Goal: Information Seeking & Learning: Learn about a topic

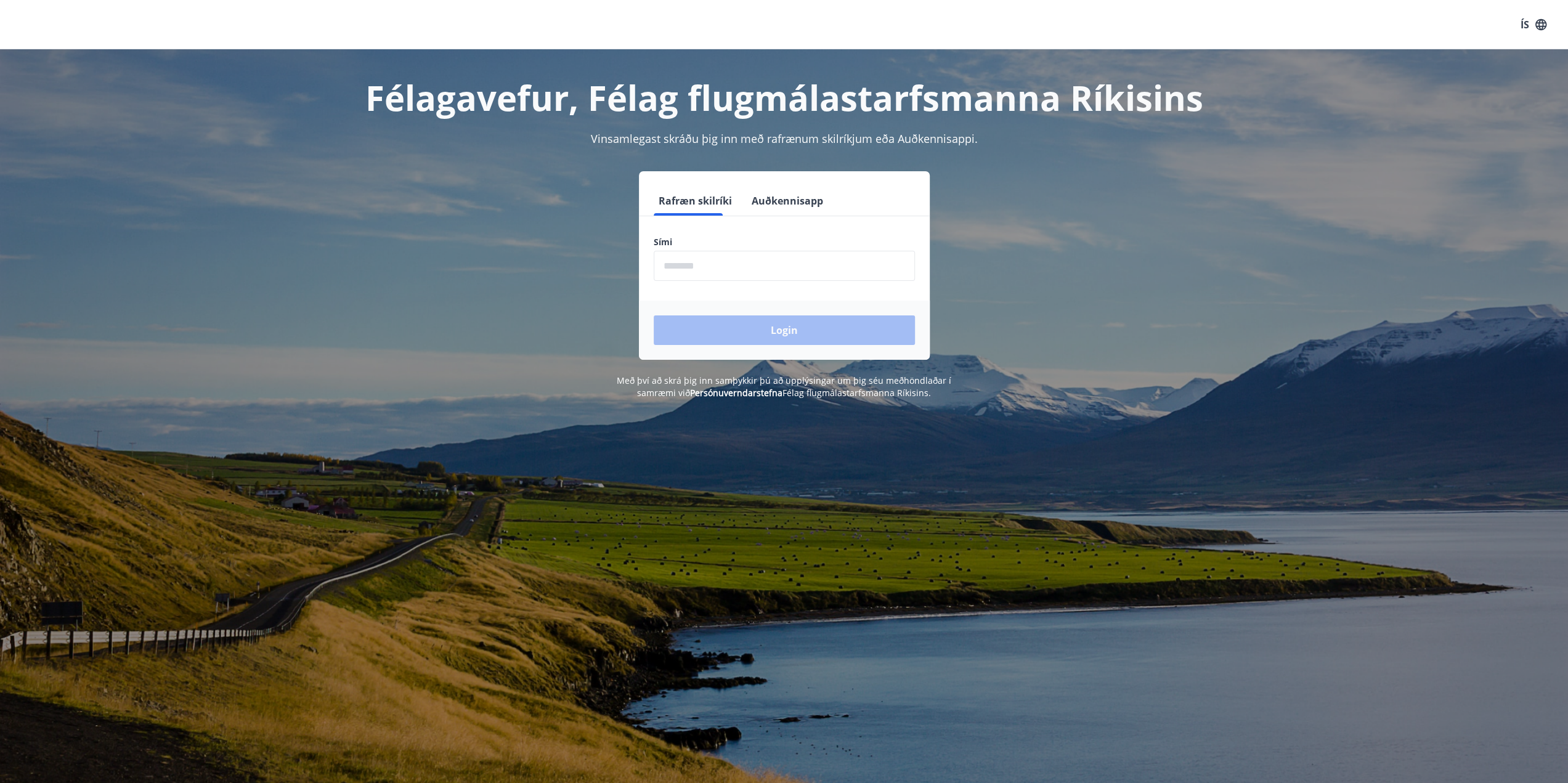
click at [720, 271] on input "phone" at bounding box center [784, 265] width 261 height 30
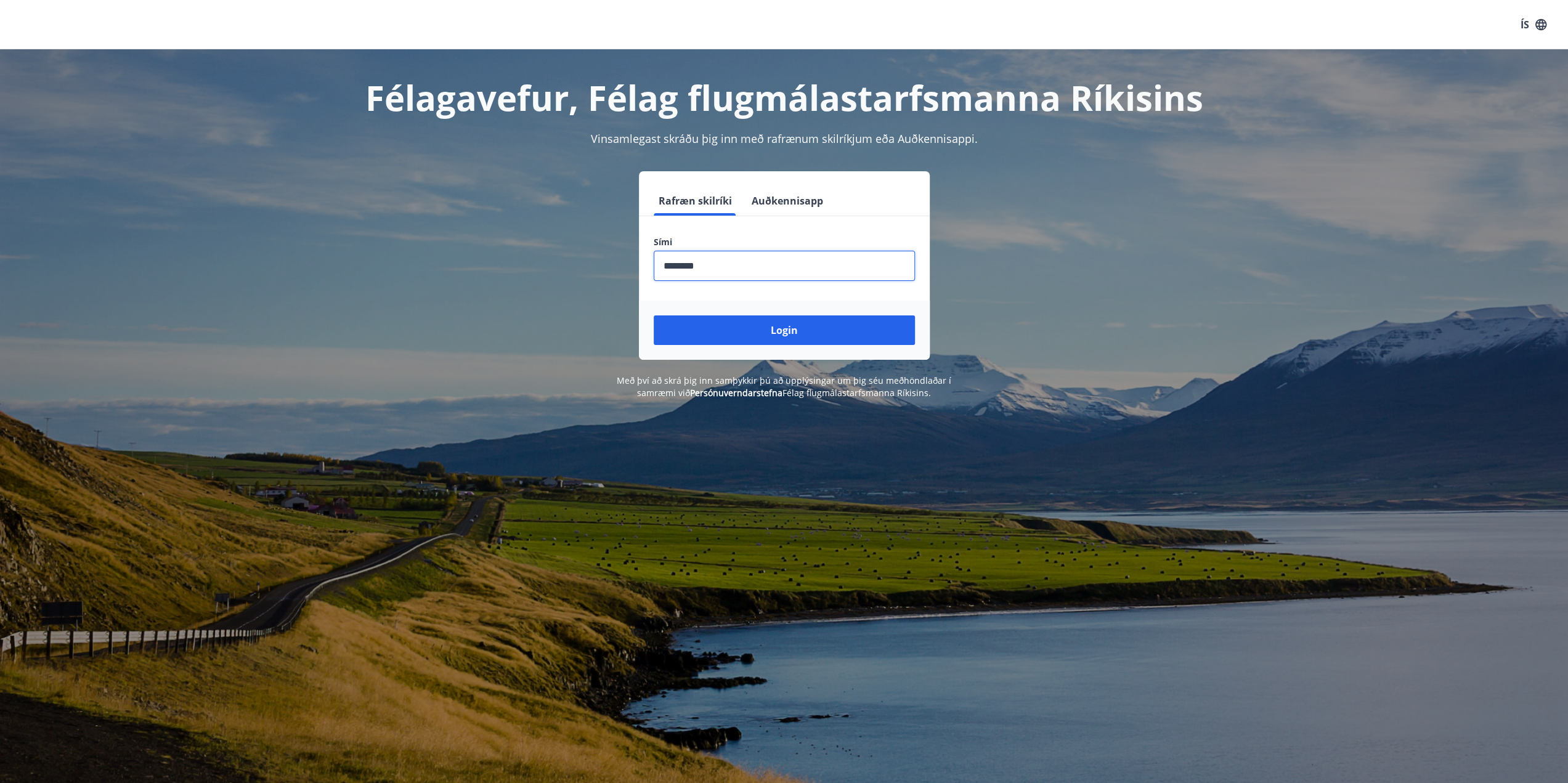
type input "********"
click at [654, 316] on button "Login" at bounding box center [784, 330] width 261 height 30
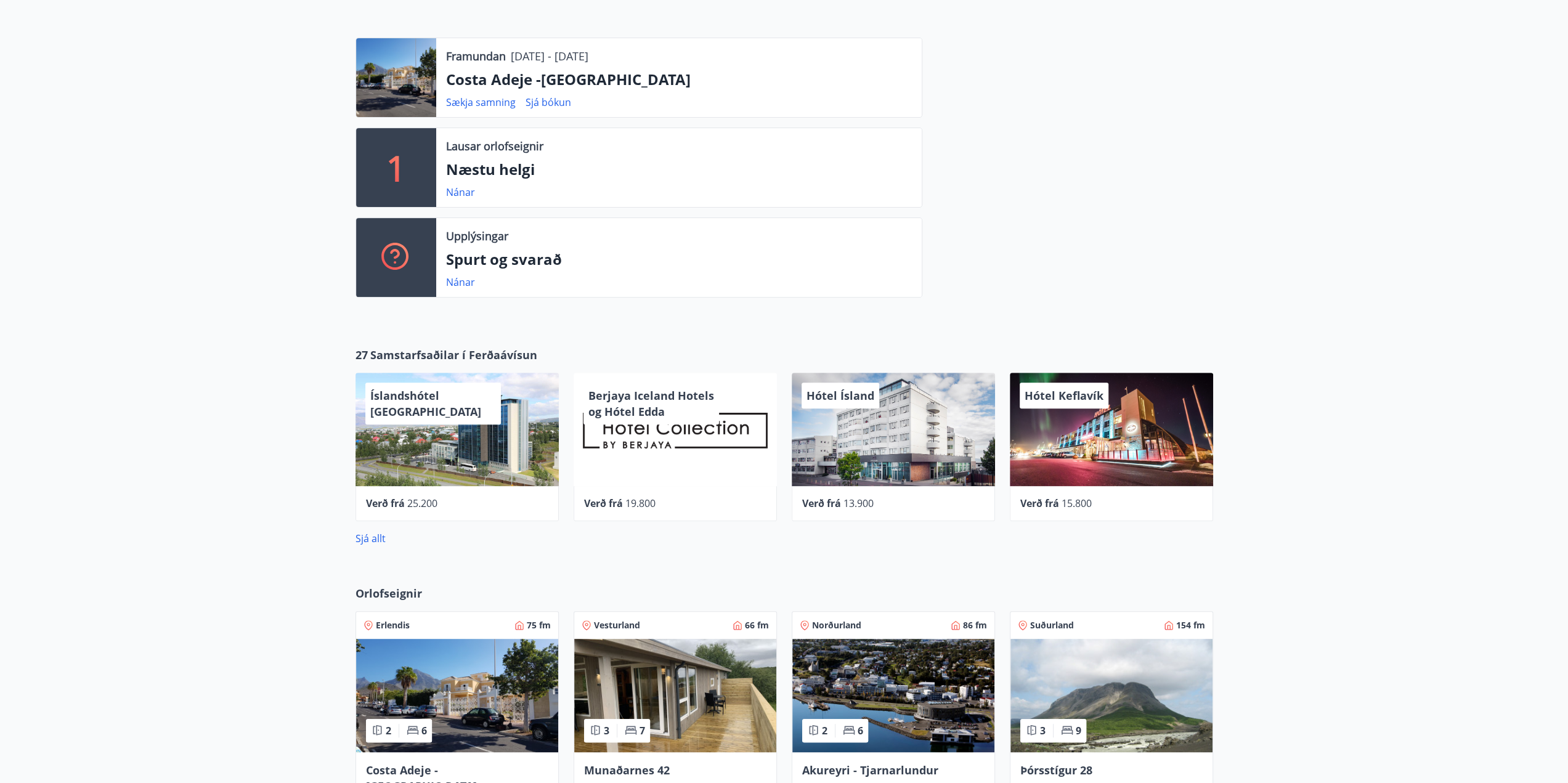
scroll to position [308, 0]
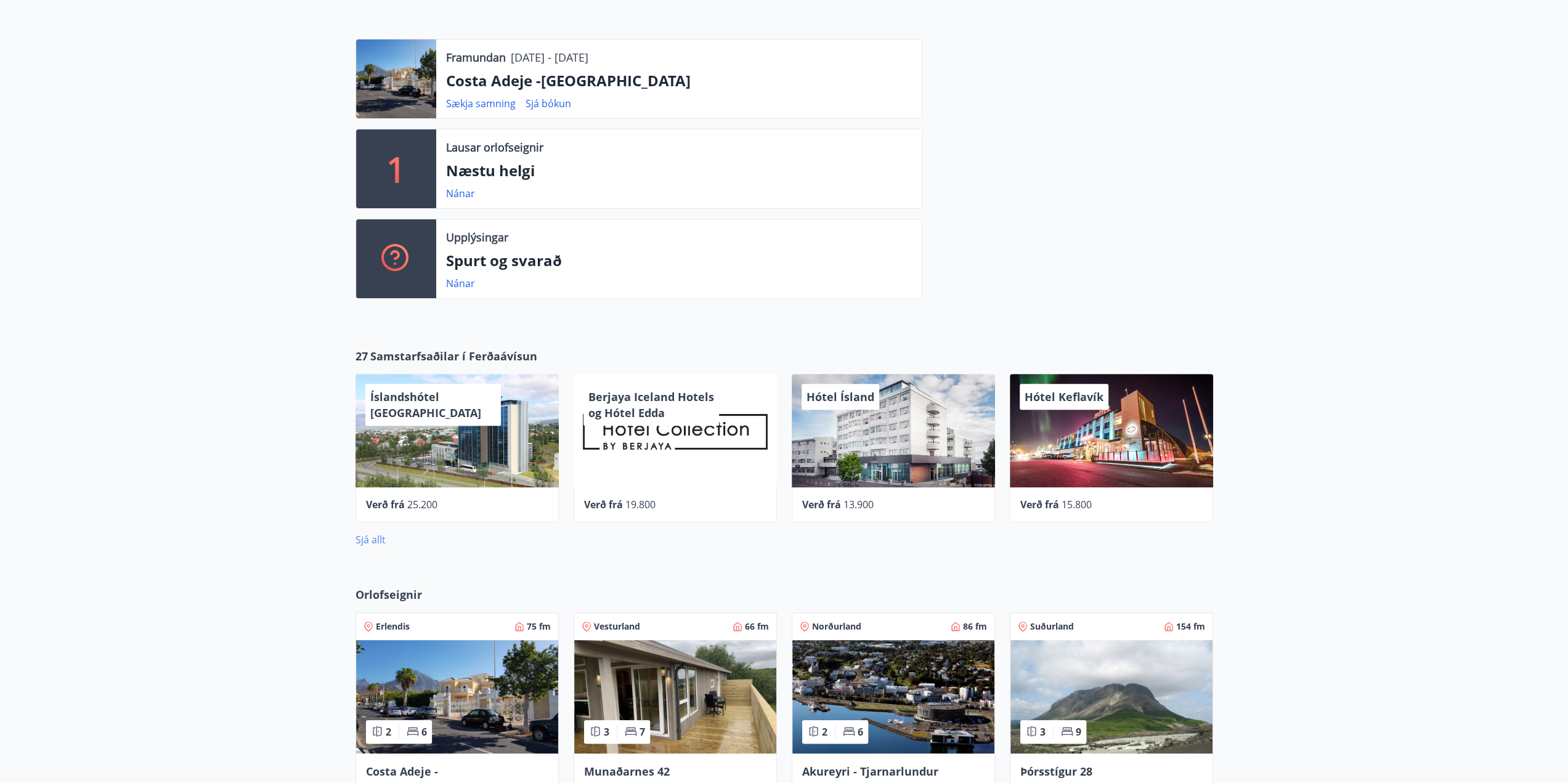
click at [373, 536] on link "Sjá allt" at bounding box center [370, 540] width 30 height 14
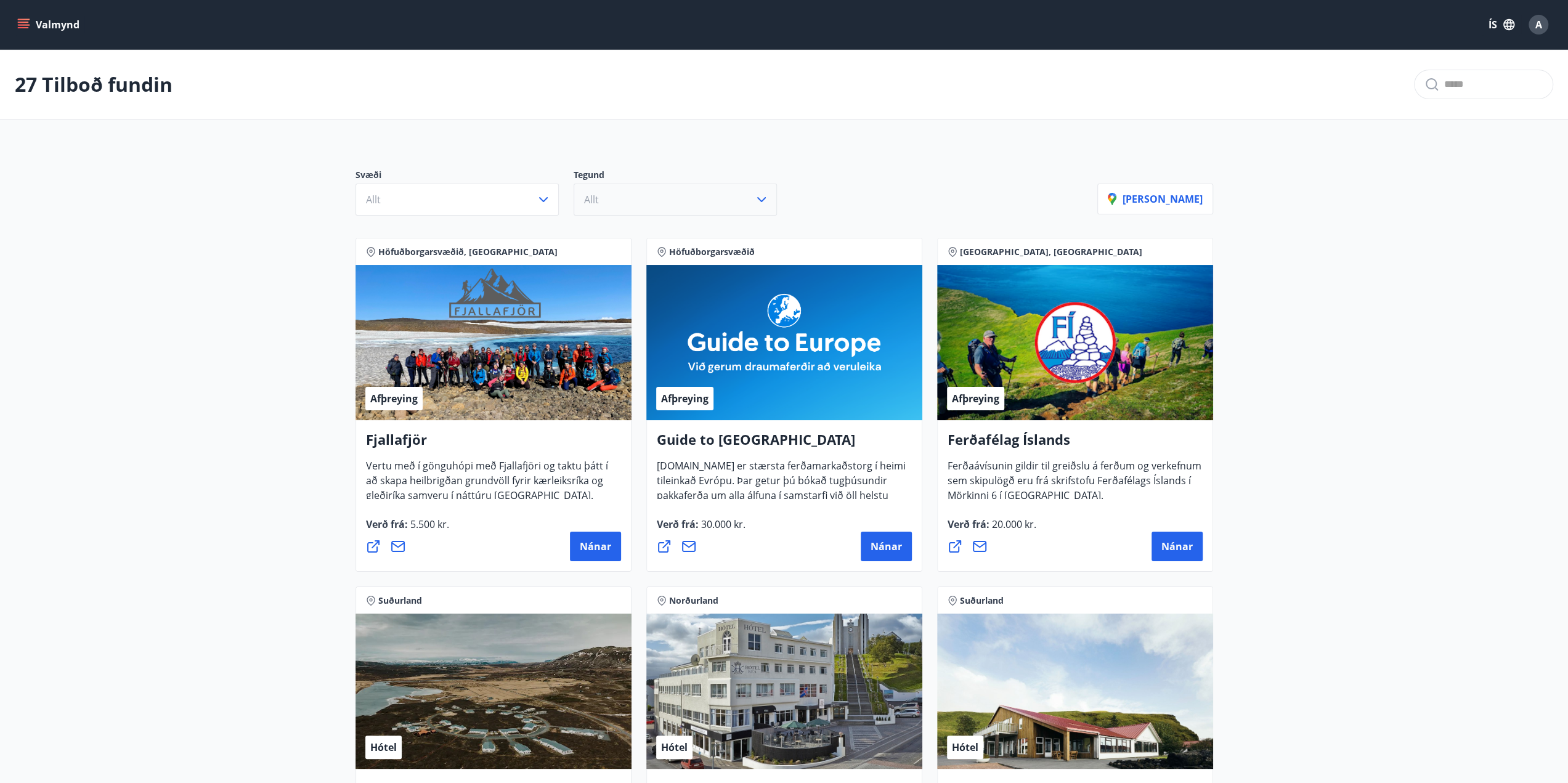
click at [618, 206] on button "Allt" at bounding box center [675, 200] width 203 height 32
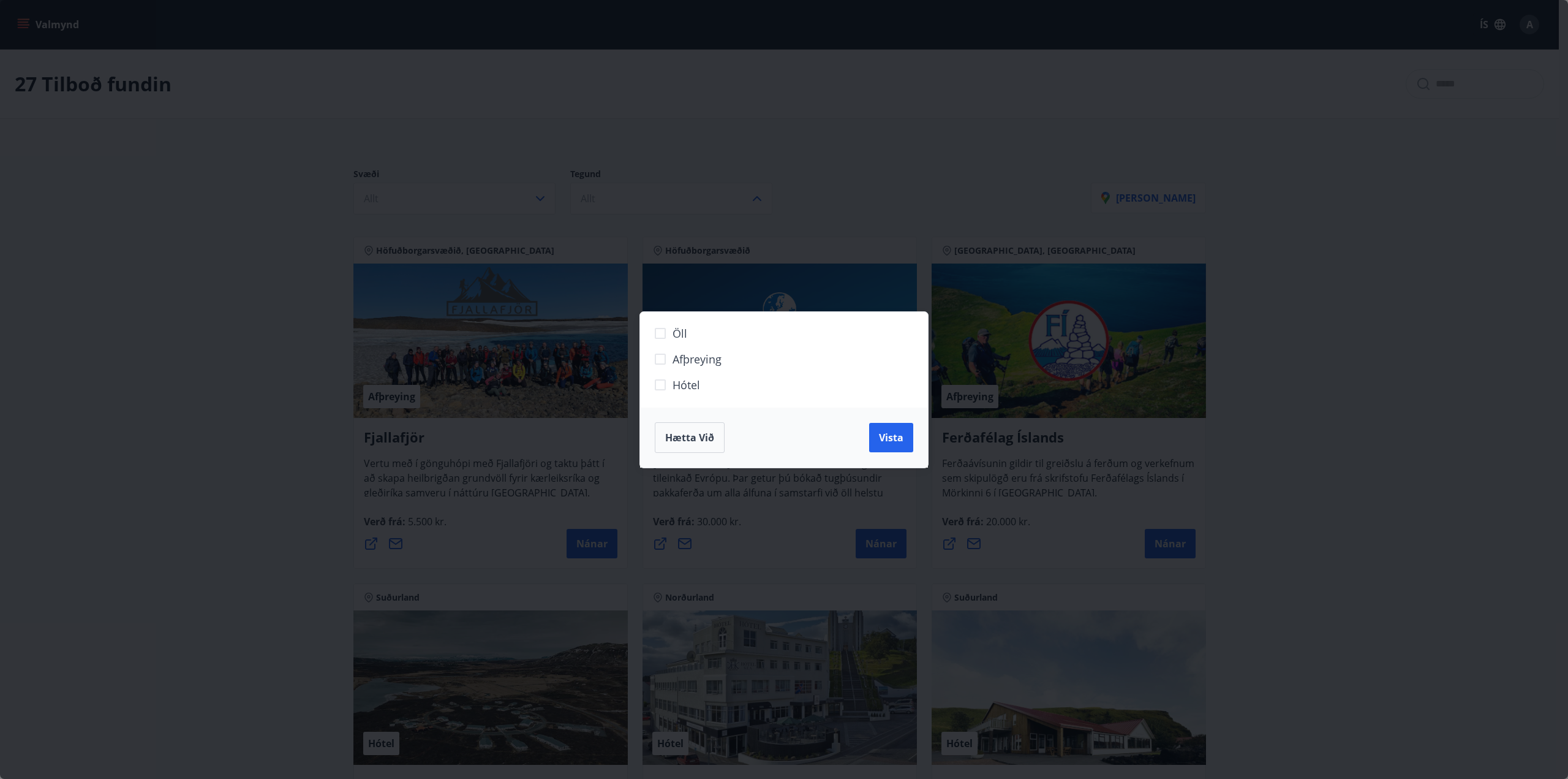
click at [755, 193] on div "Öll Afþreying Hótel Hætta við Vista" at bounding box center [784, 390] width 1568 height 779
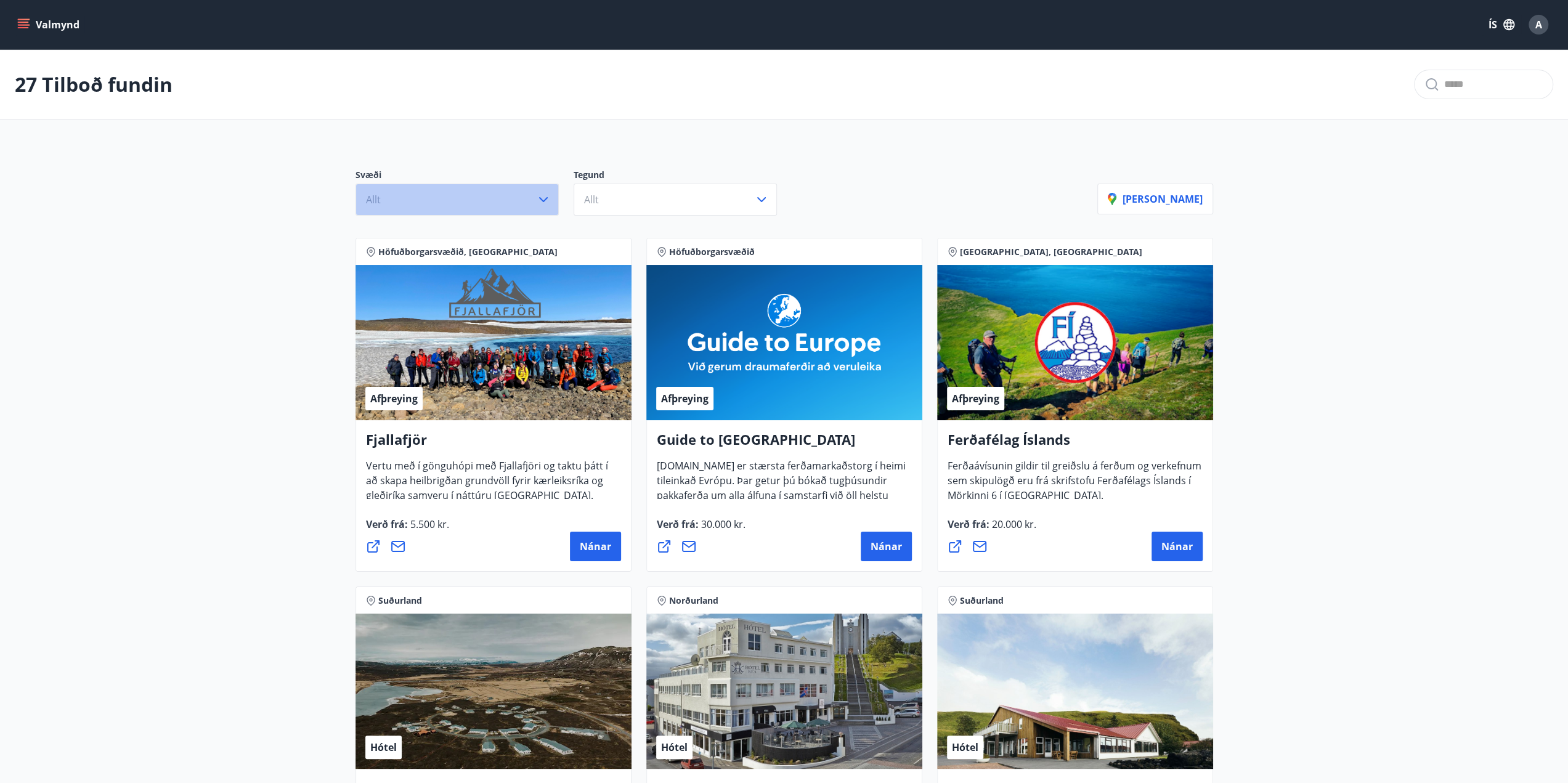
click at [419, 207] on button "Allt" at bounding box center [457, 200] width 203 height 32
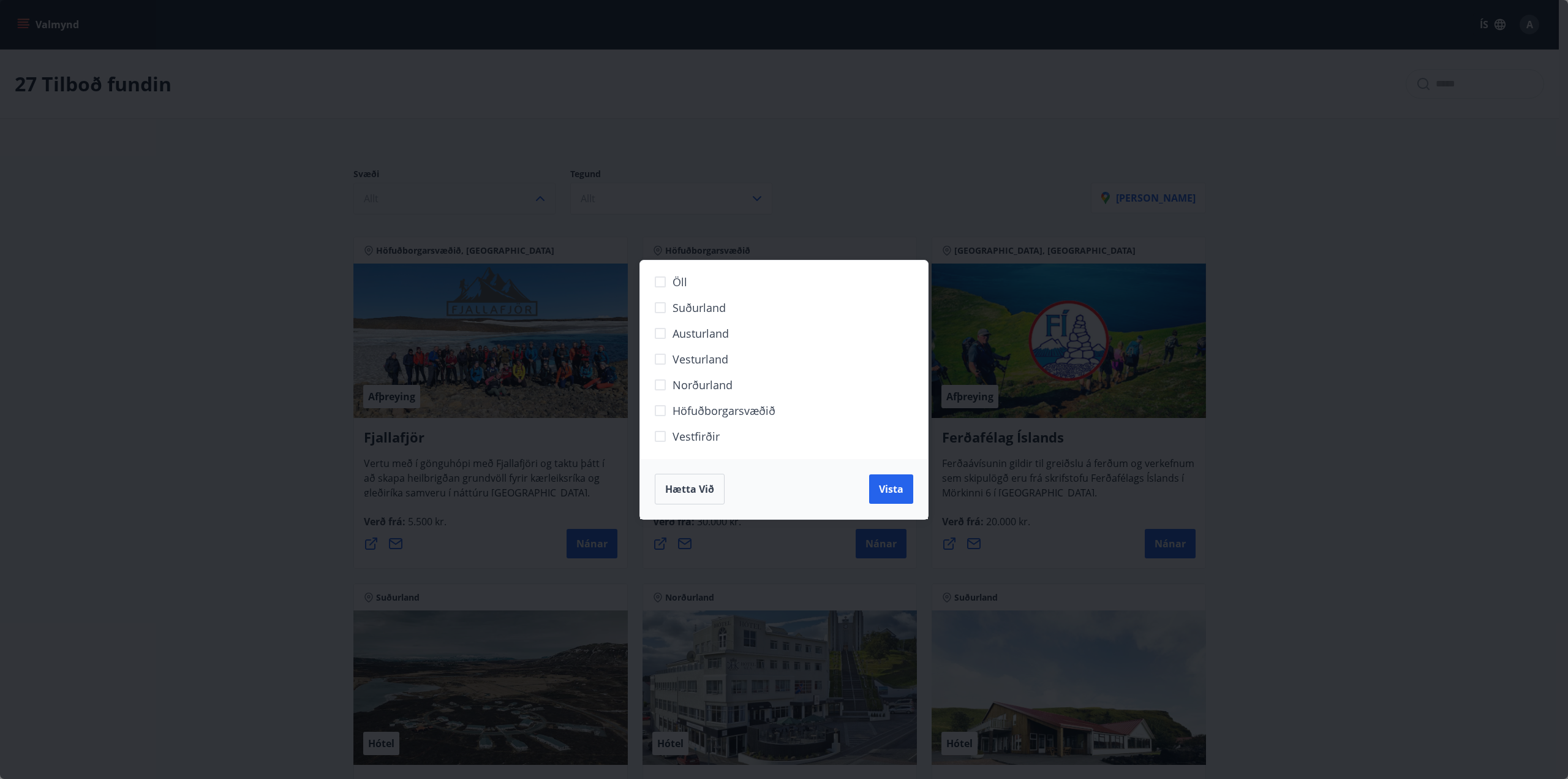
click at [416, 206] on div "Öll Suðurland Austurland Vesturland Norðurland Höfuðborgarsvæðið Vestfirðir Hæt…" at bounding box center [784, 390] width 1568 height 779
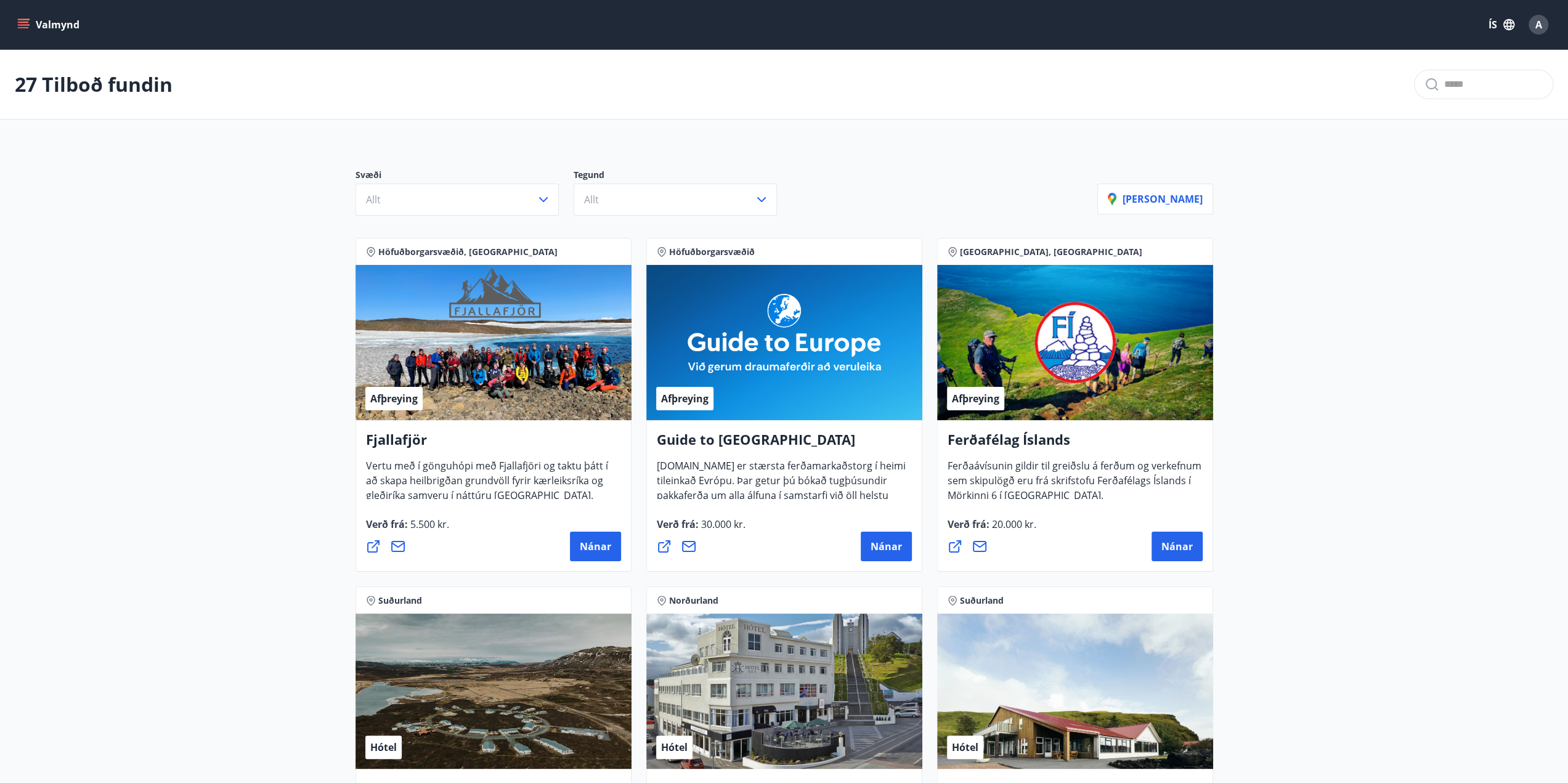
click at [30, 26] on button "Valmynd" at bounding box center [50, 24] width 70 height 22
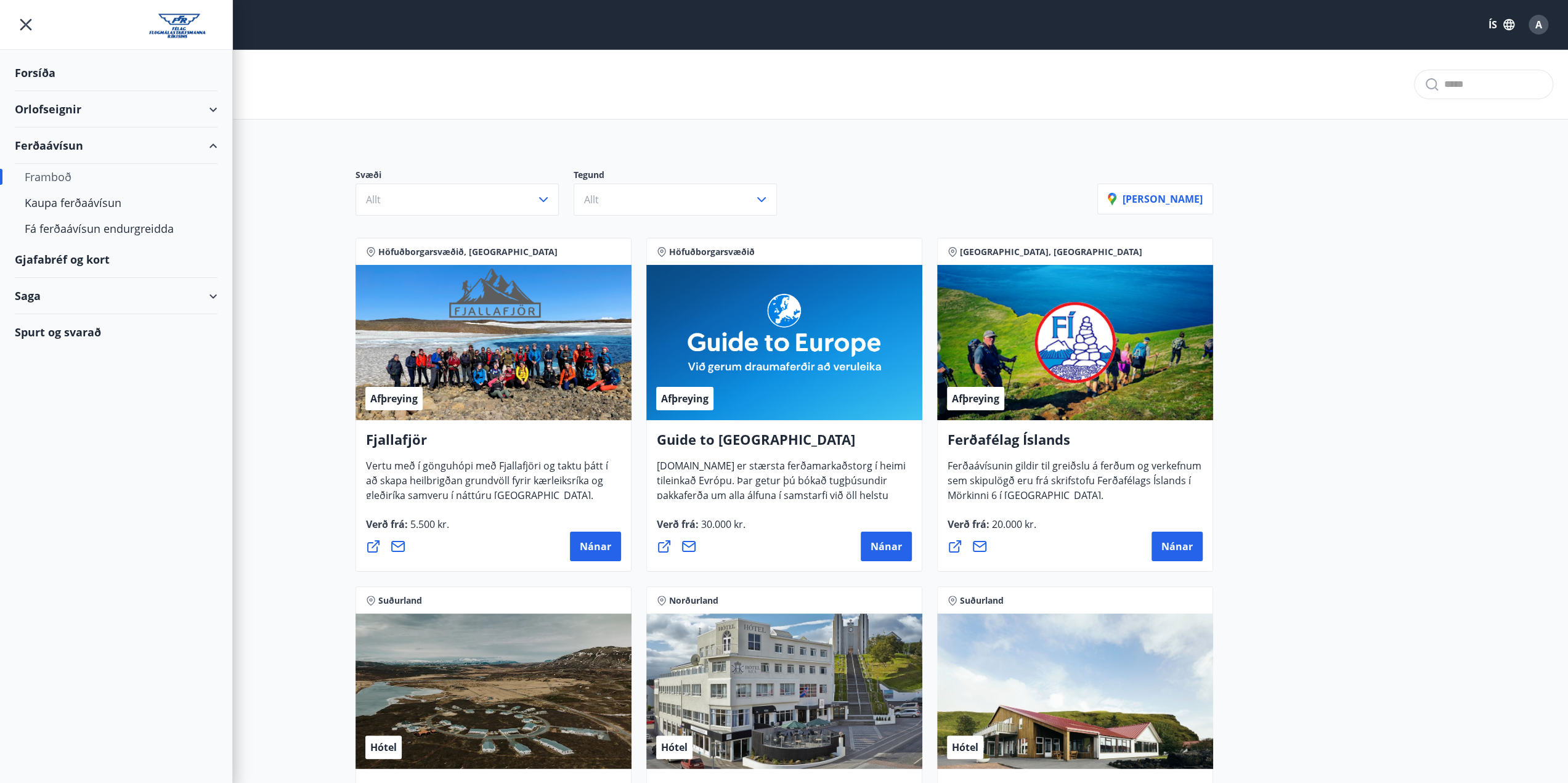
click at [73, 149] on div "Ferðaávísun" at bounding box center [116, 146] width 203 height 36
click at [62, 175] on div "Framboð" at bounding box center [116, 176] width 183 height 26
click at [95, 263] on div "Gjafabréf og kort" at bounding box center [116, 259] width 203 height 36
click at [1537, 26] on span "A" at bounding box center [1538, 24] width 7 height 14
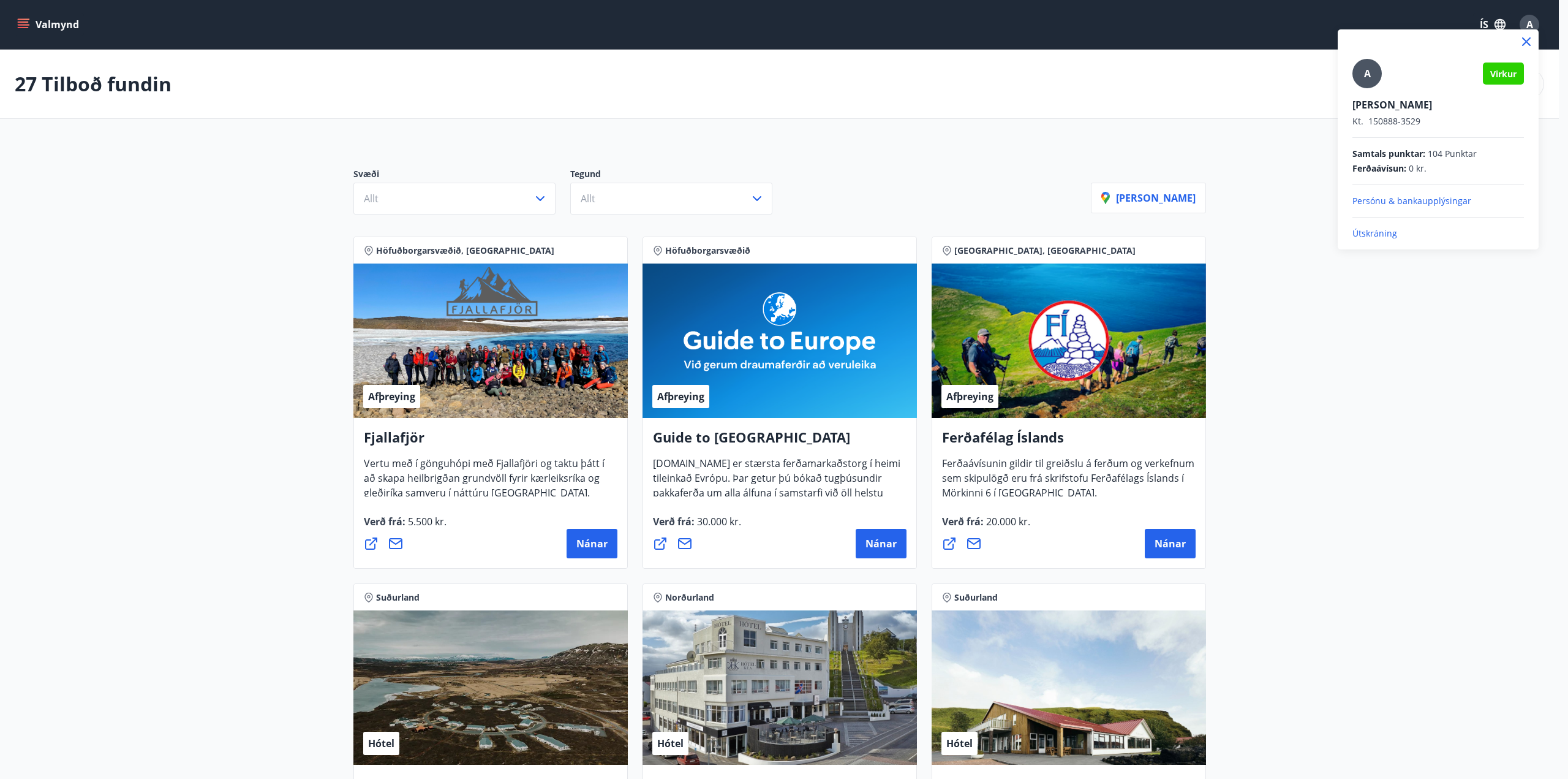
click at [1371, 414] on div at bounding box center [784, 390] width 1568 height 779
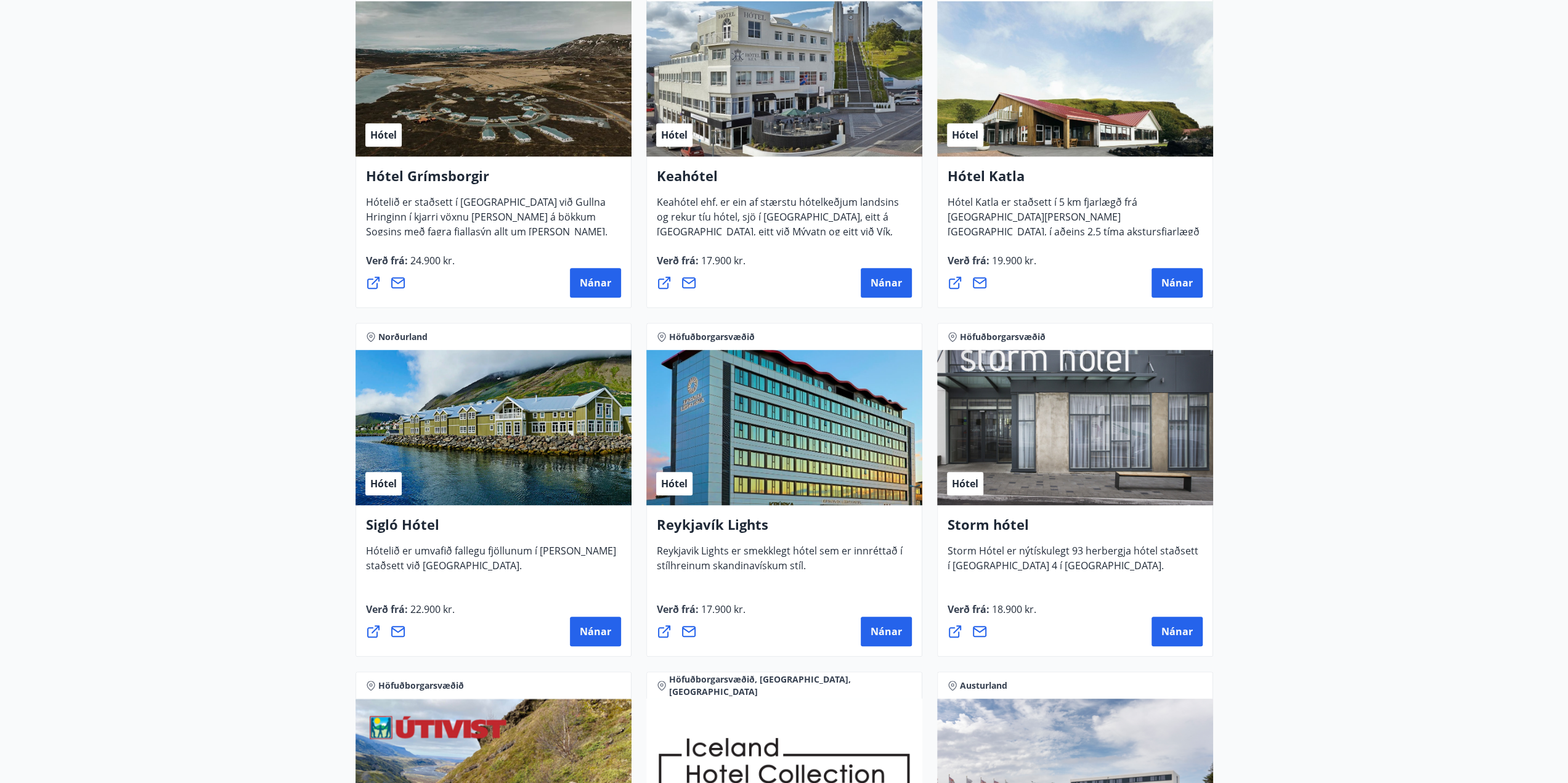
scroll to position [616, 0]
